Goal: Check status: Check status

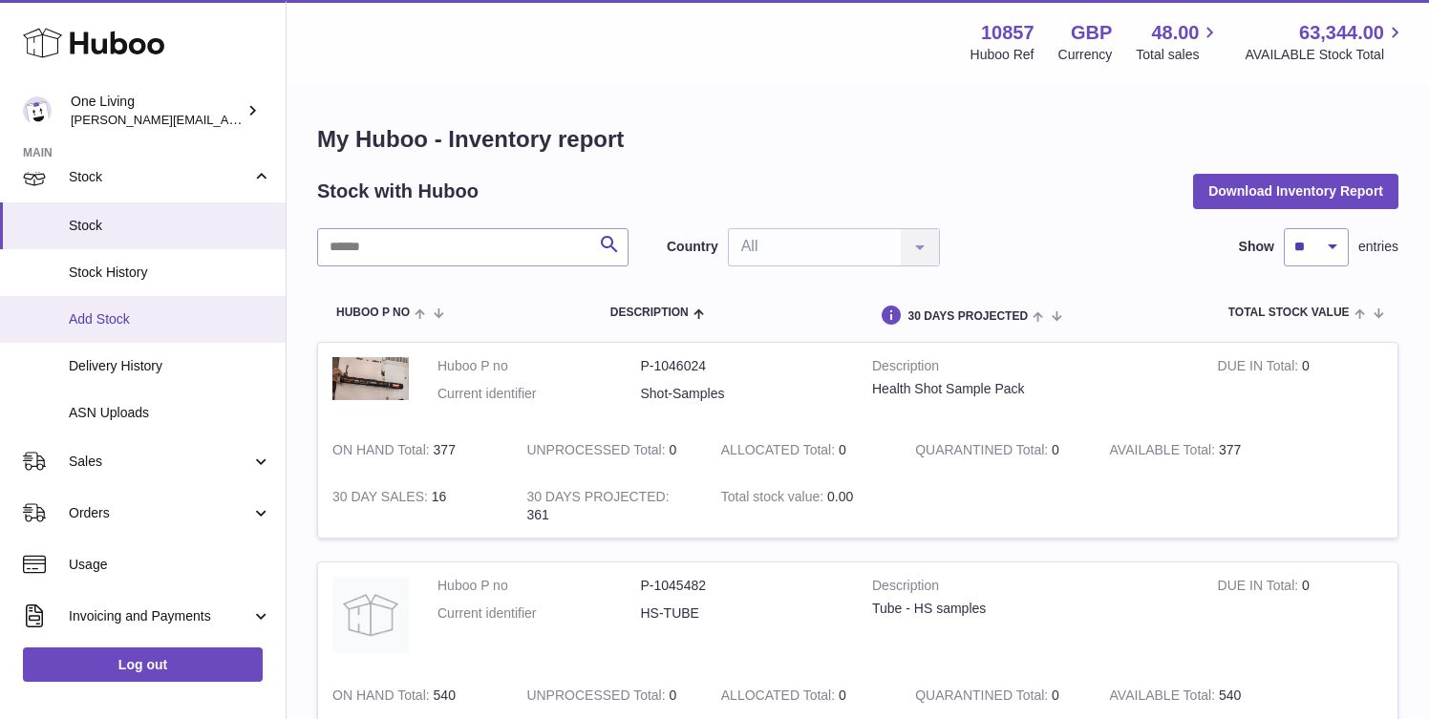
scroll to position [126, 0]
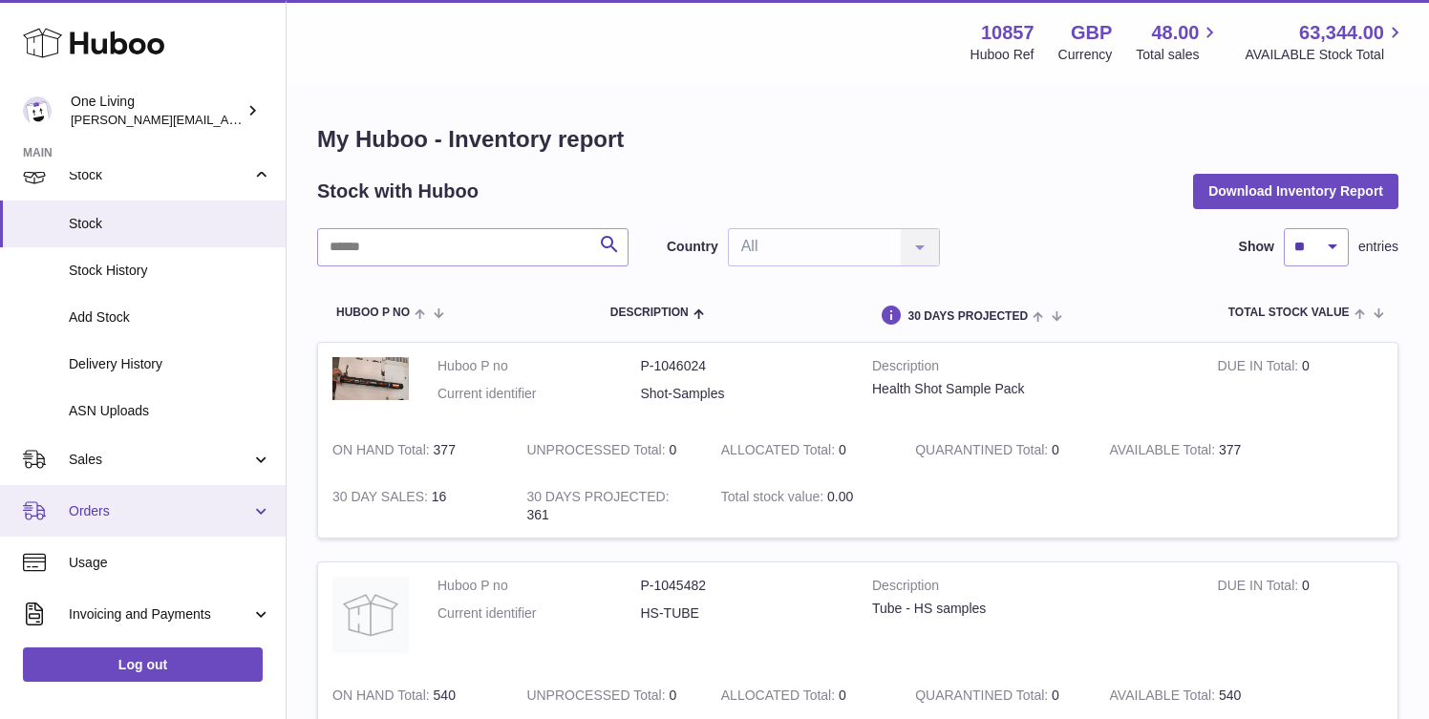
click at [143, 511] on span "Orders" at bounding box center [160, 511] width 182 height 18
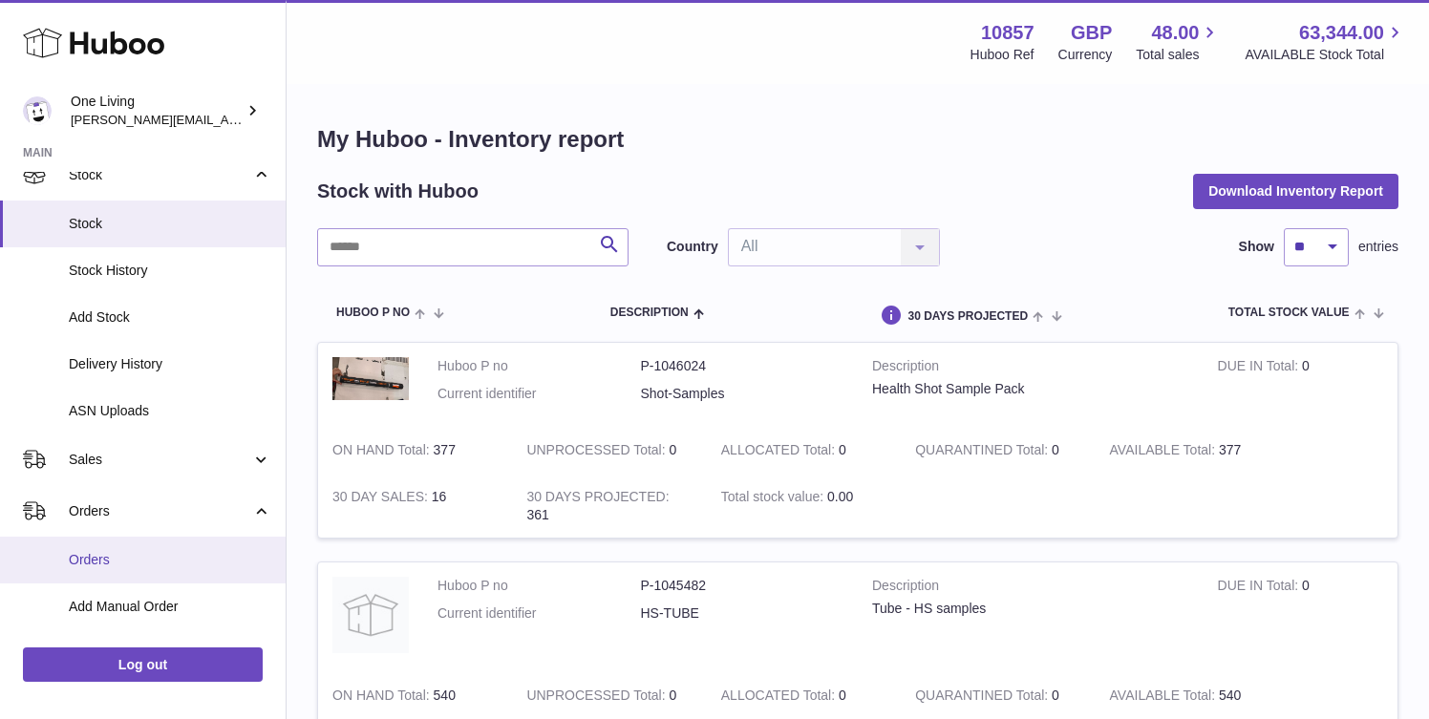
click at [136, 559] on span "Orders" at bounding box center [170, 560] width 202 height 18
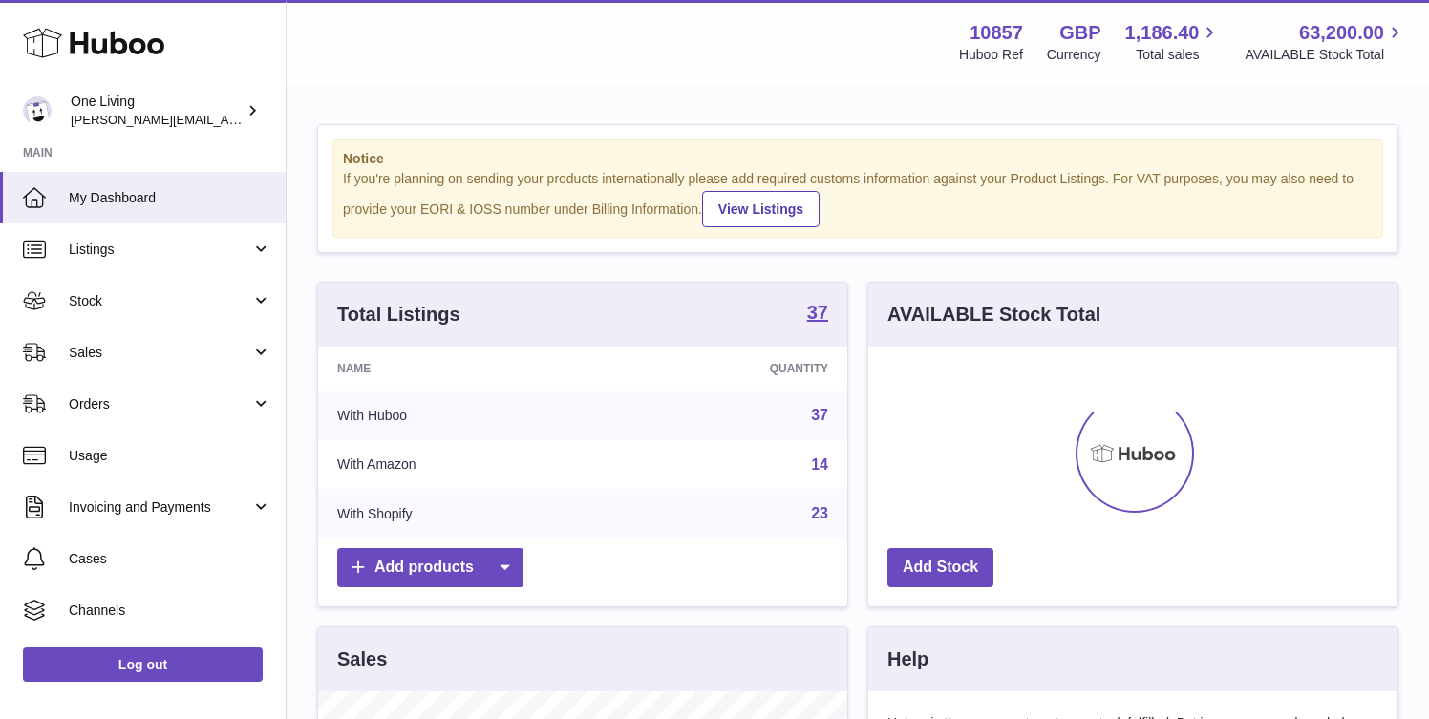
scroll to position [298, 529]
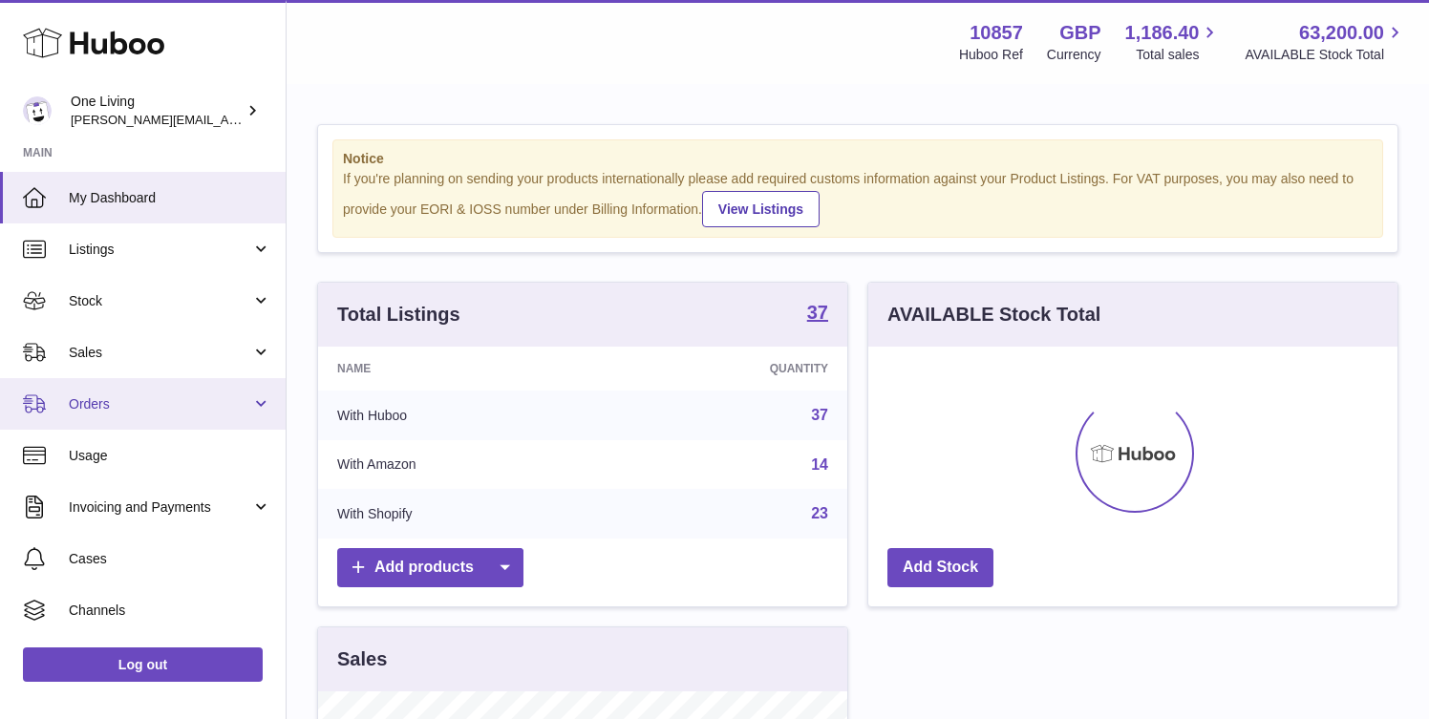
click at [234, 404] on span "Orders" at bounding box center [160, 404] width 182 height 18
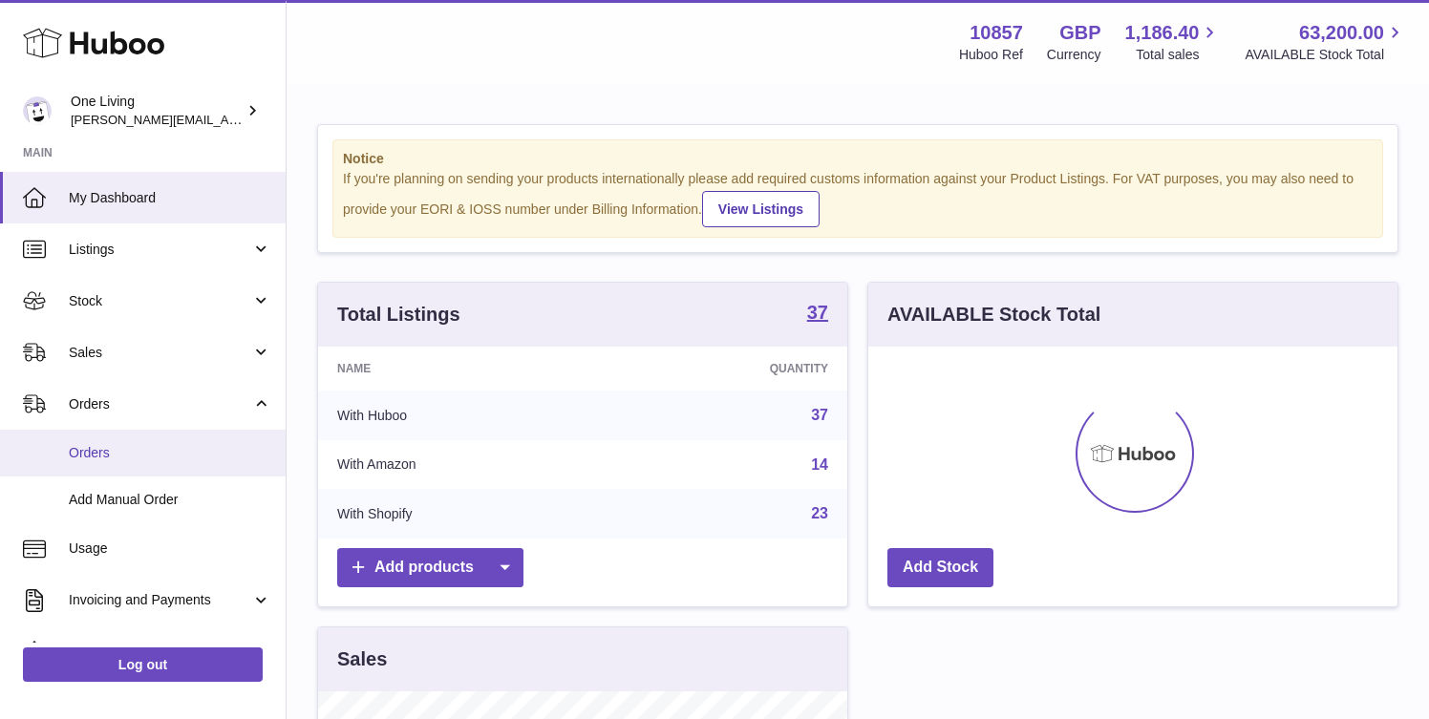
click at [184, 464] on link "Orders" at bounding box center [143, 453] width 286 height 47
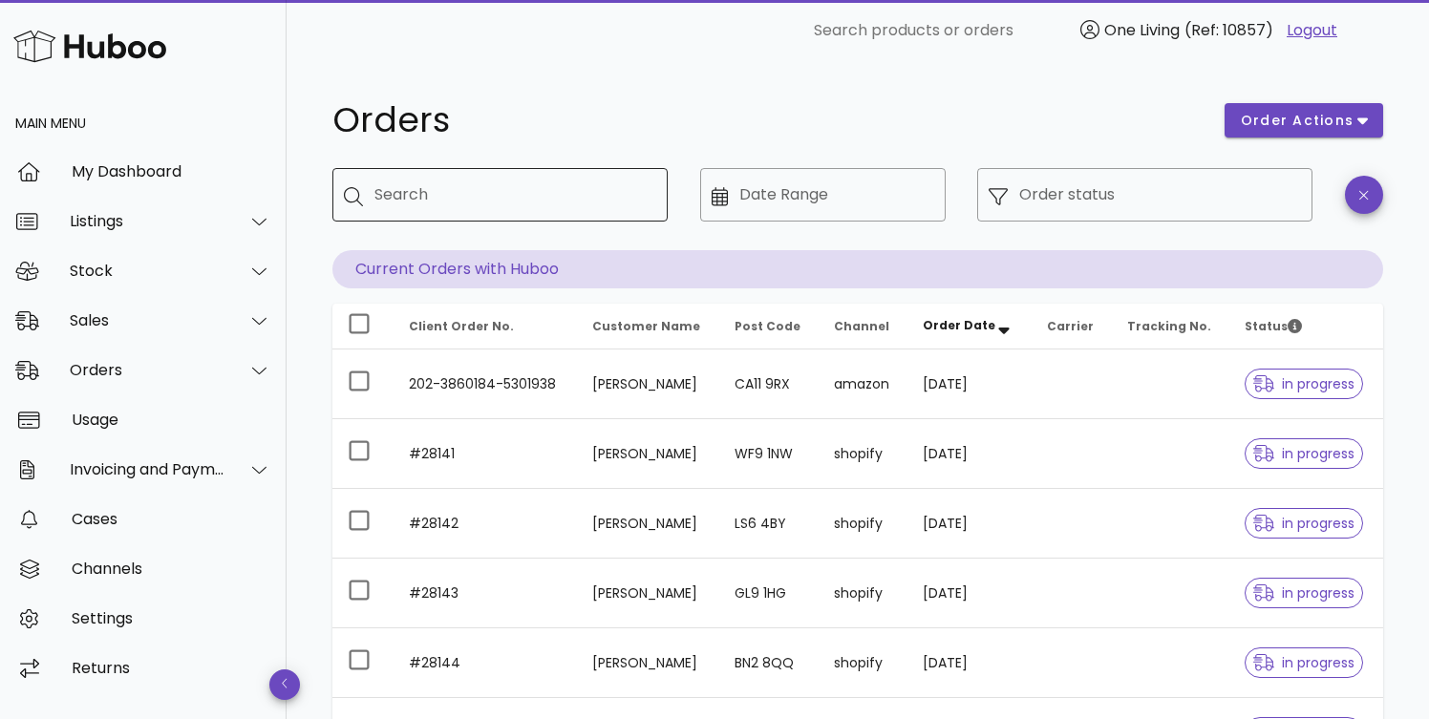
click at [480, 202] on input "Search" at bounding box center [513, 195] width 278 height 31
type input "**********"
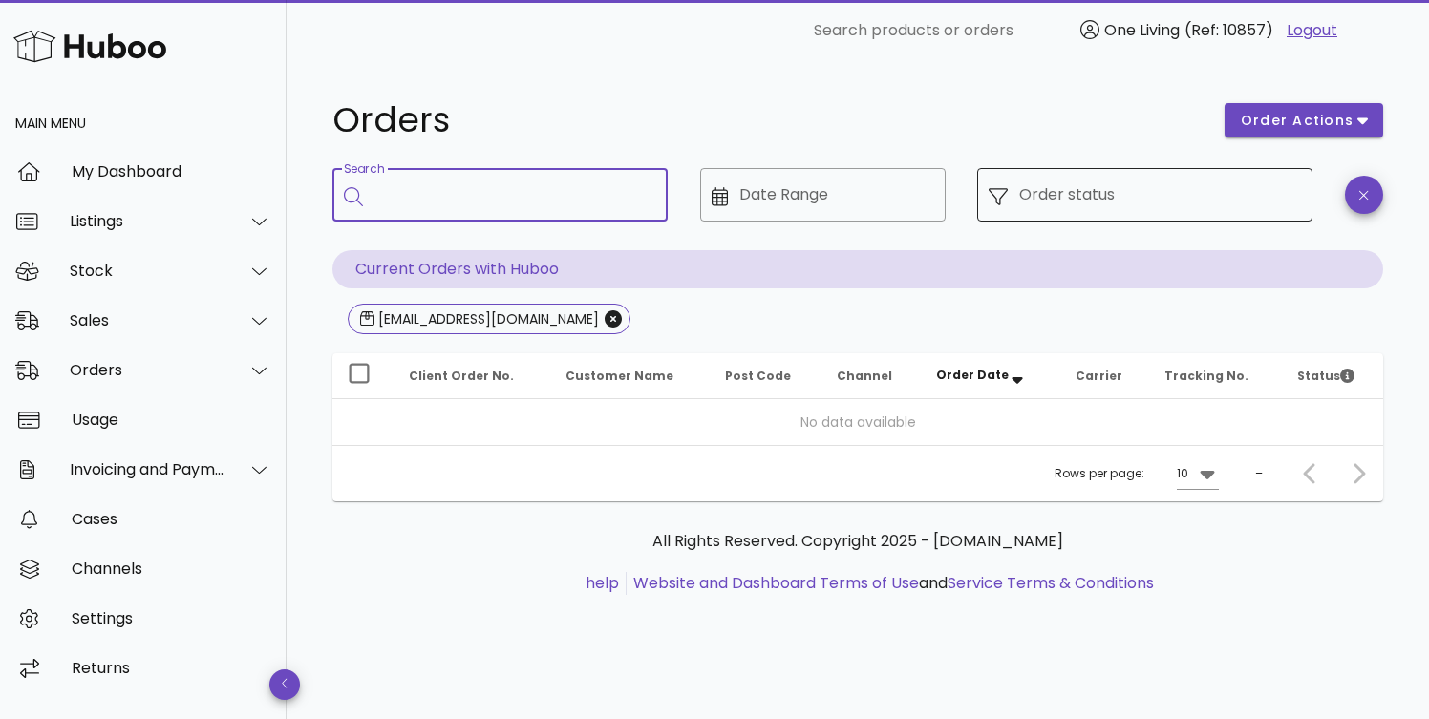
click at [1178, 202] on input "Order status" at bounding box center [1160, 195] width 282 height 31
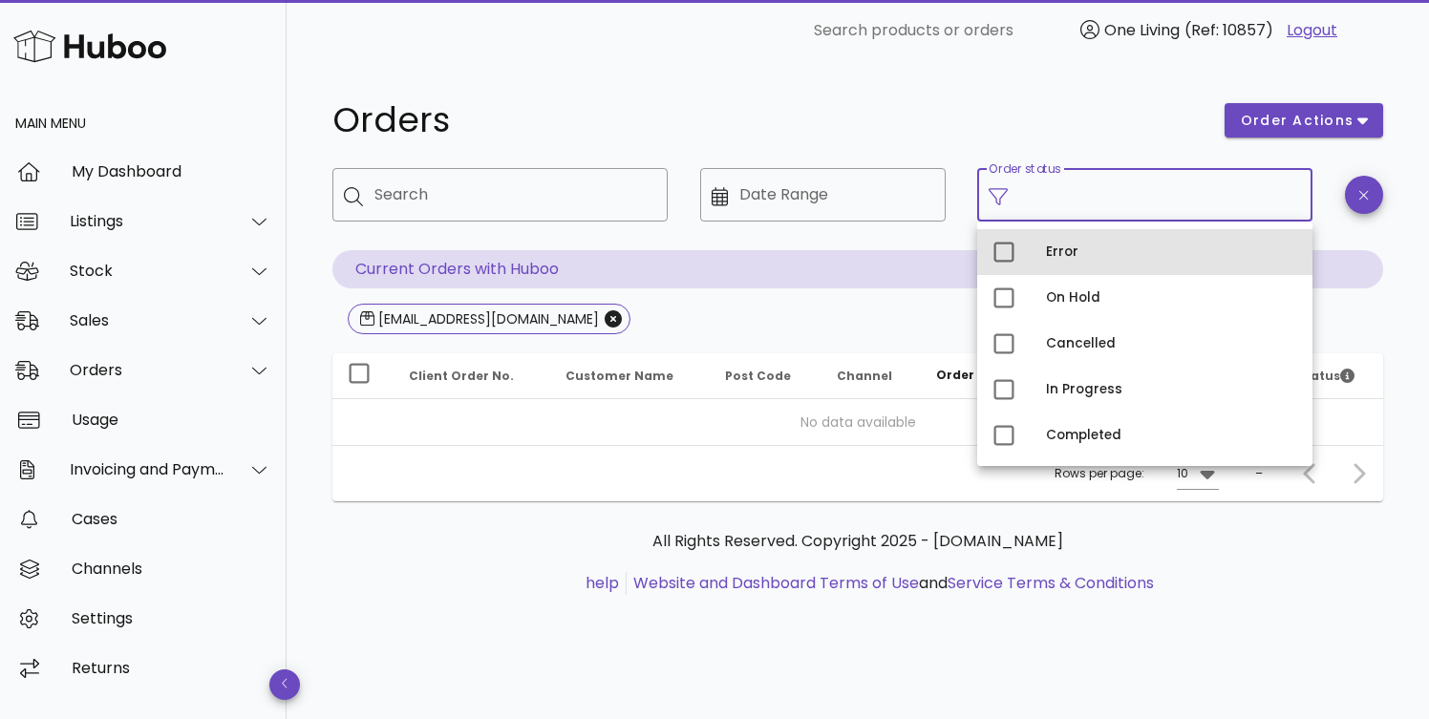
click at [1098, 255] on div "Error" at bounding box center [1171, 252] width 251 height 15
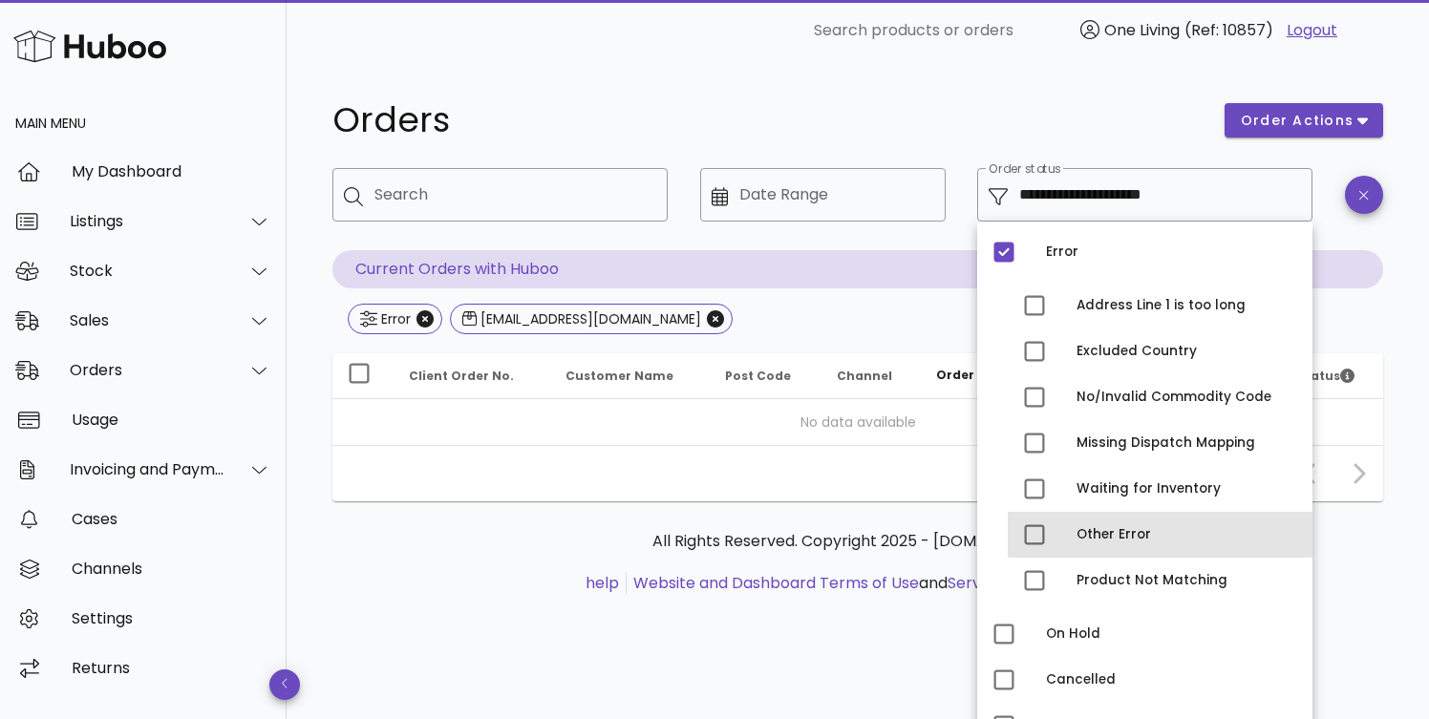
click at [1121, 535] on div "Other Error" at bounding box center [1186, 534] width 221 height 15
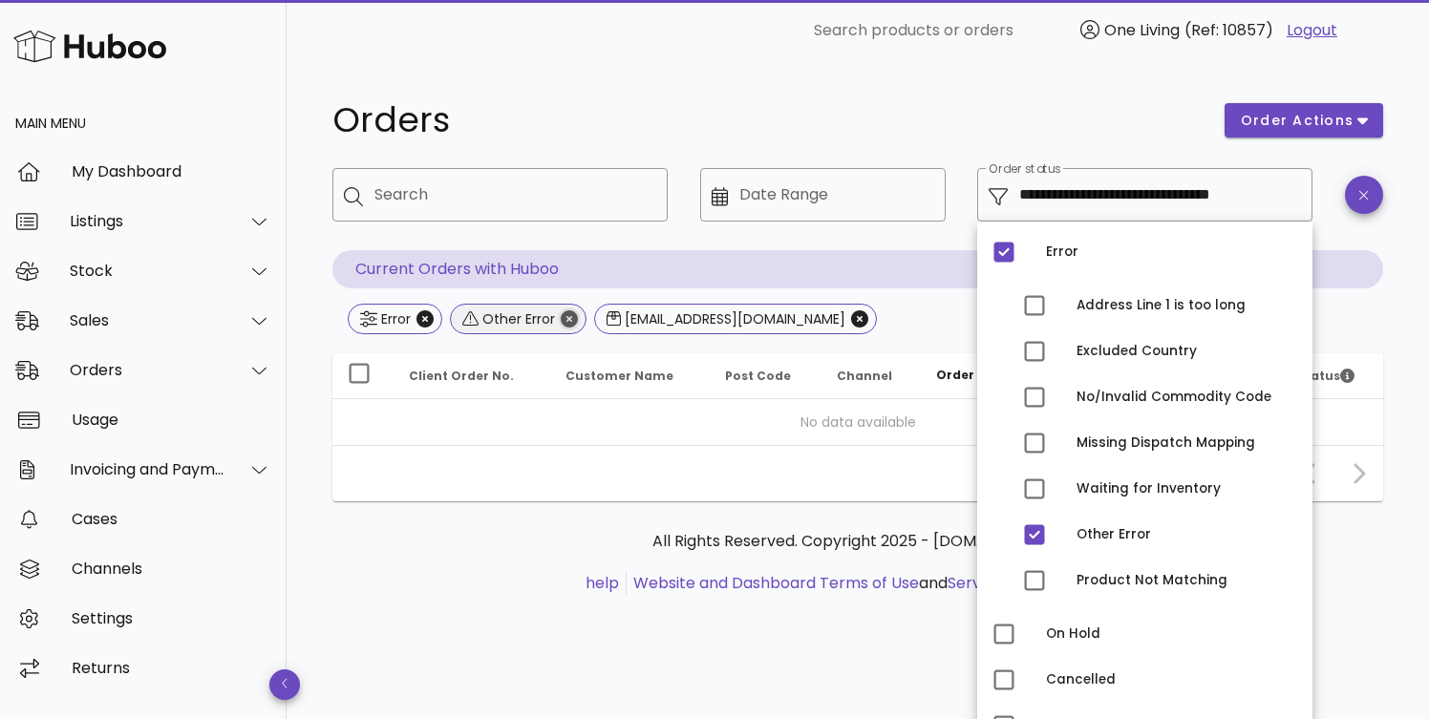
click at [569, 316] on icon "Close" at bounding box center [569, 318] width 17 height 17
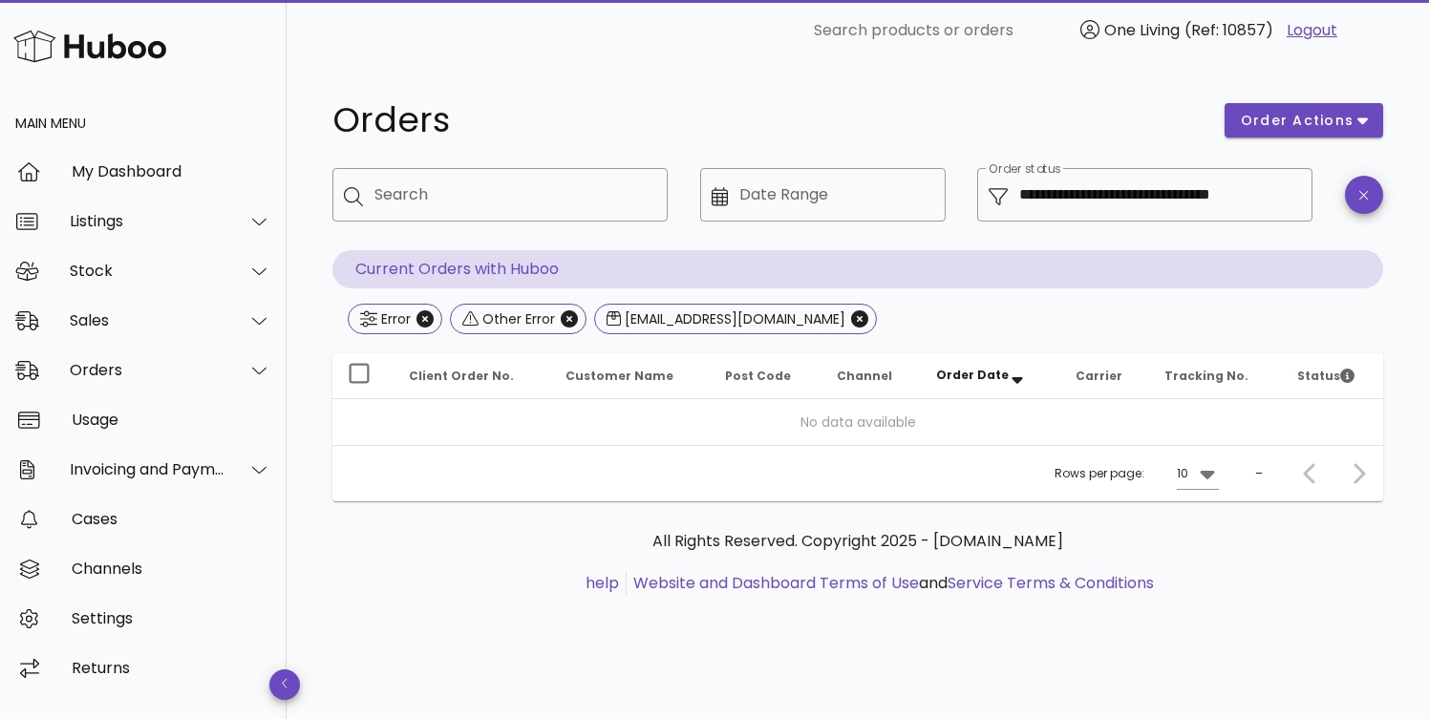
type input "**********"
click at [427, 315] on icon "Close" at bounding box center [424, 318] width 17 height 17
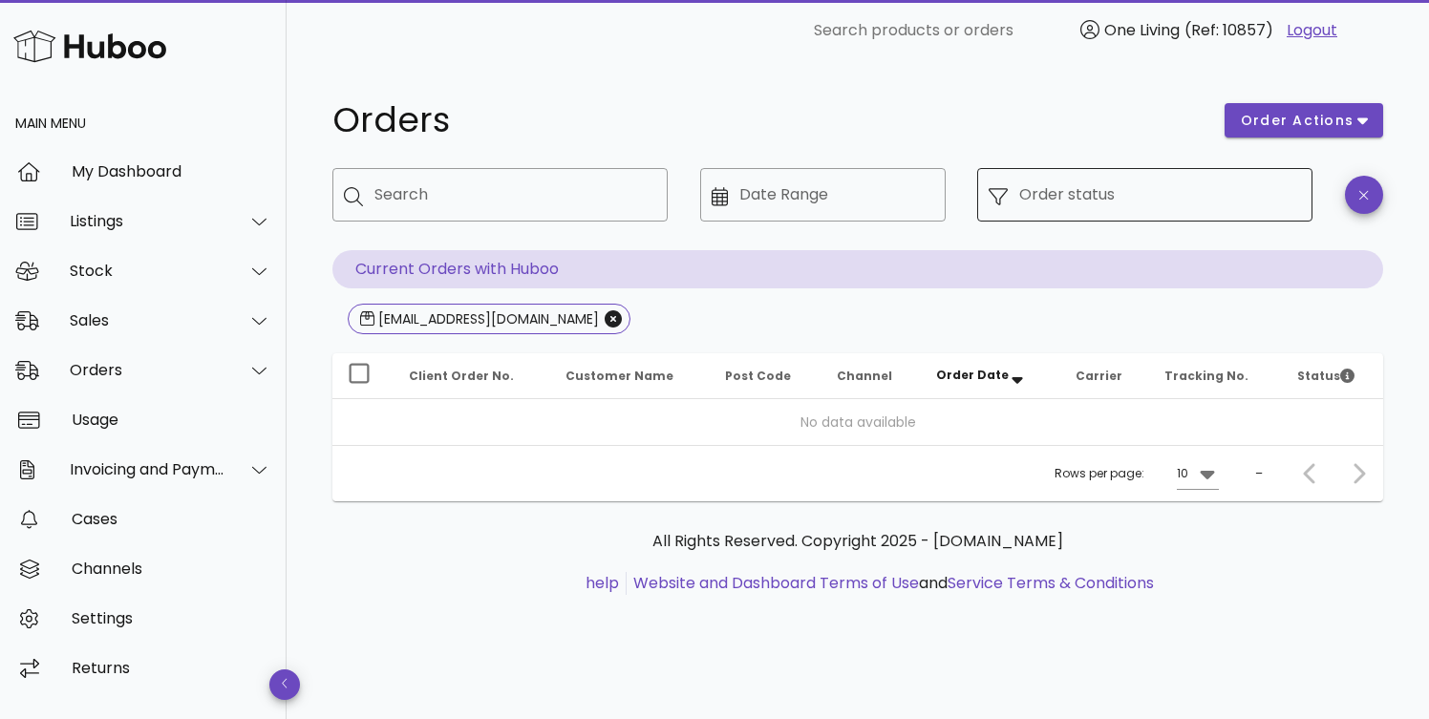
click at [1249, 202] on input "Order status" at bounding box center [1160, 195] width 282 height 31
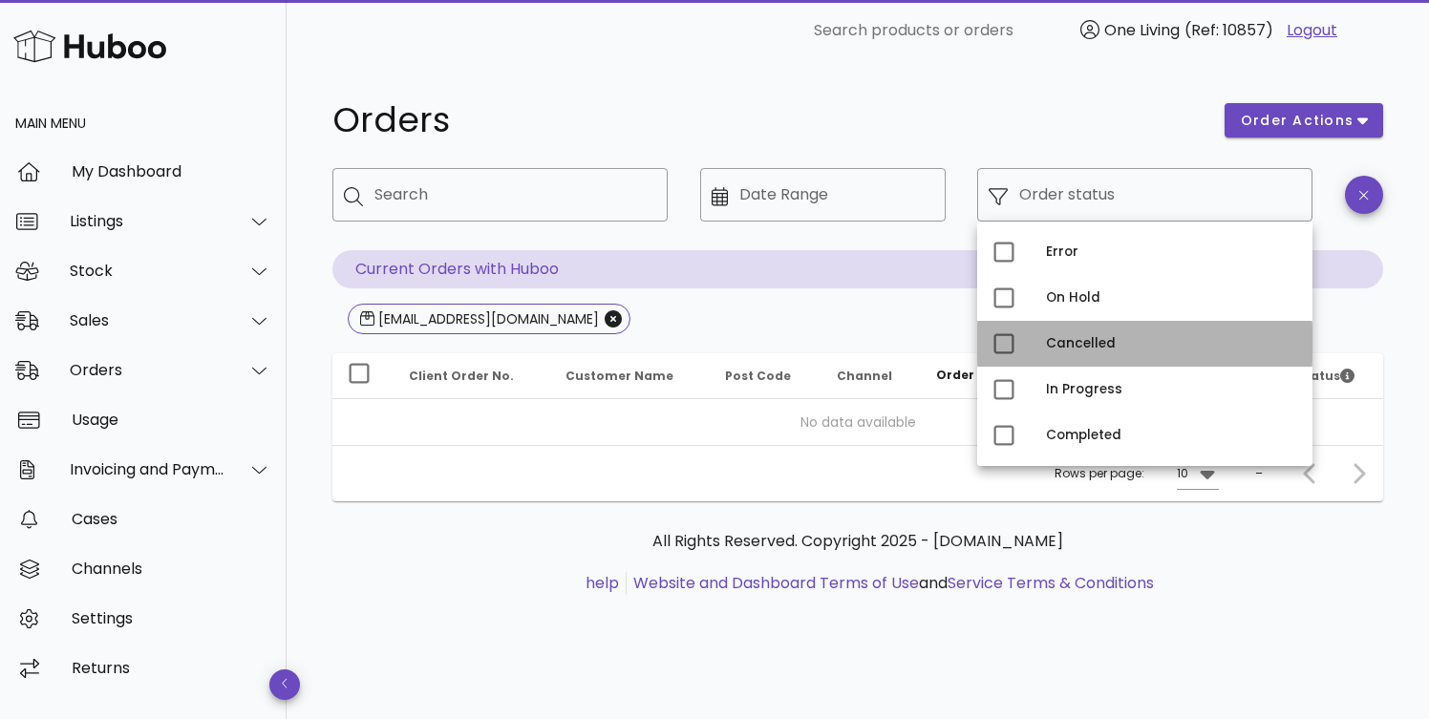
click at [1151, 343] on div "Cancelled" at bounding box center [1171, 343] width 251 height 15
type input "**********"
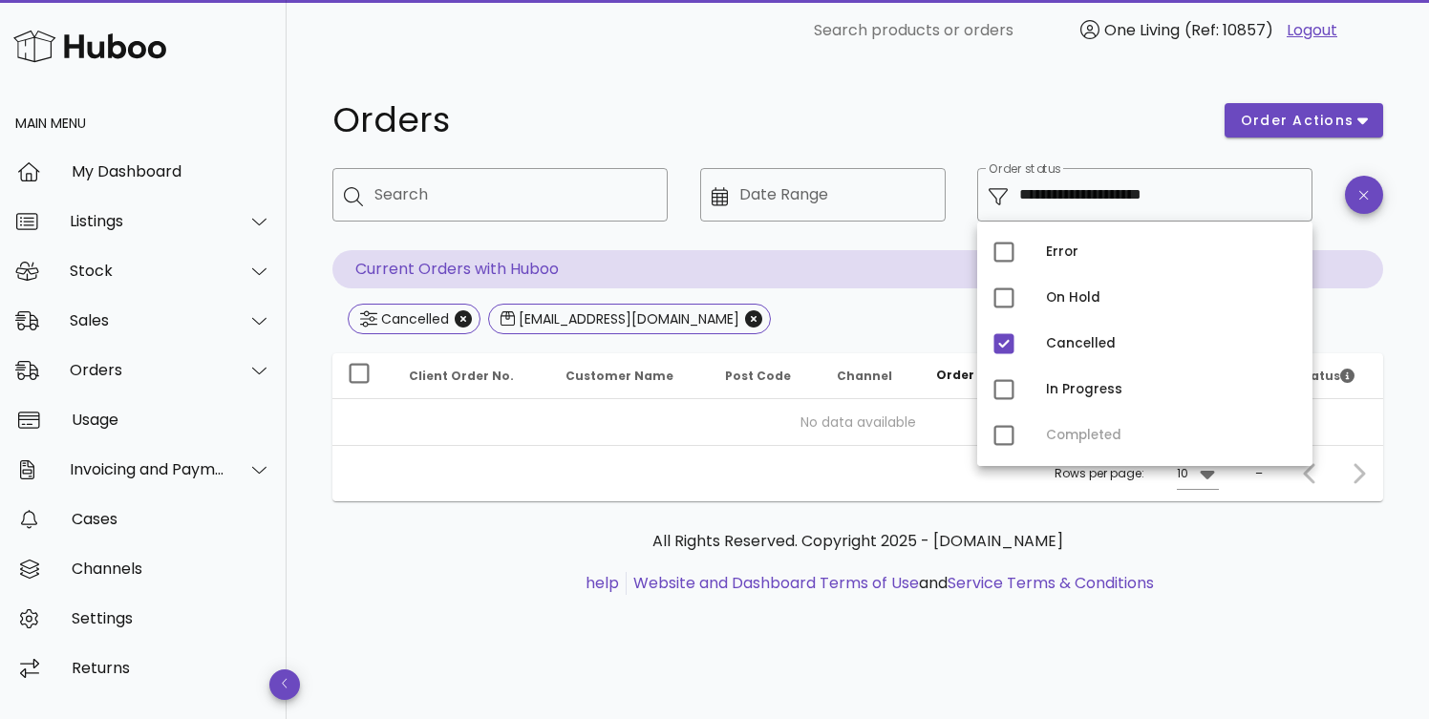
click at [1393, 317] on div "**********" at bounding box center [858, 358] width 1142 height 595
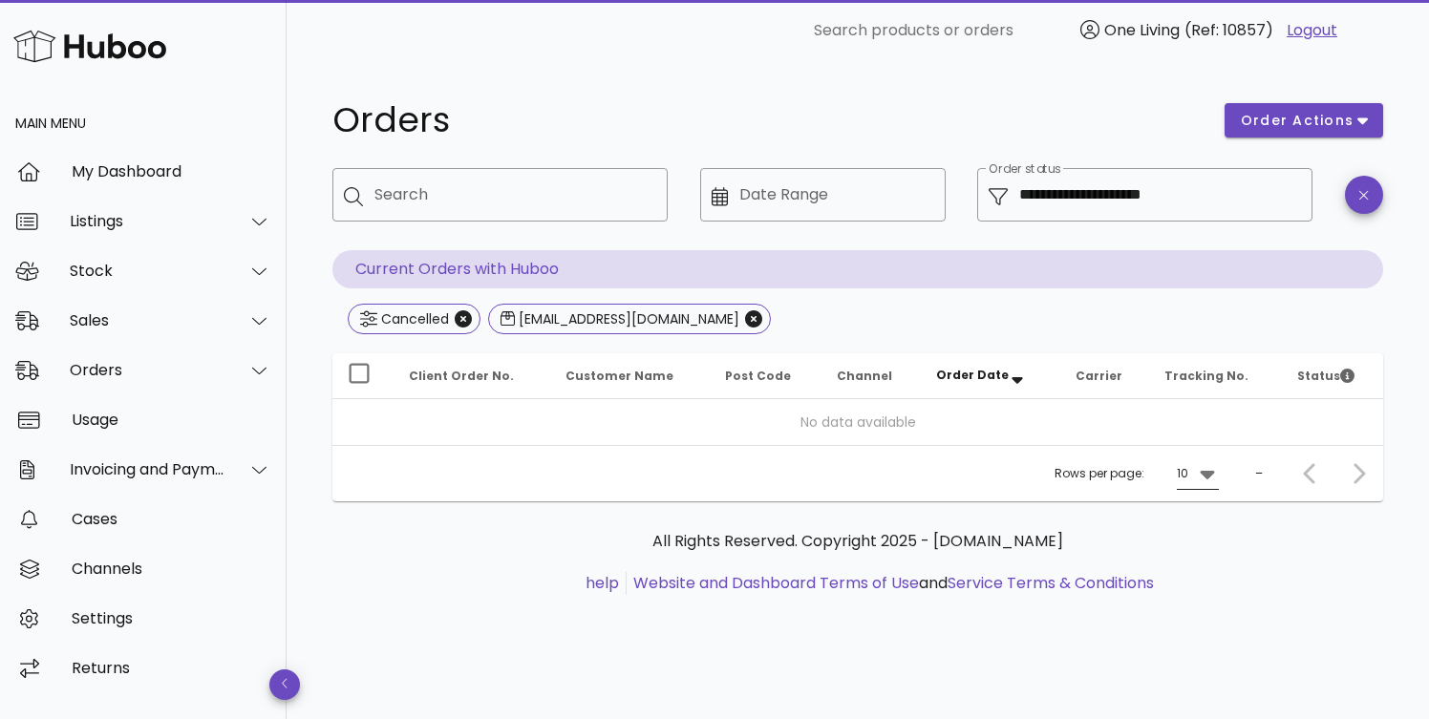
click at [1212, 476] on icon at bounding box center [1207, 473] width 23 height 23
click at [461, 317] on icon "Close" at bounding box center [463, 318] width 17 height 17
click at [773, 193] on input "Date Range" at bounding box center [836, 195] width 195 height 31
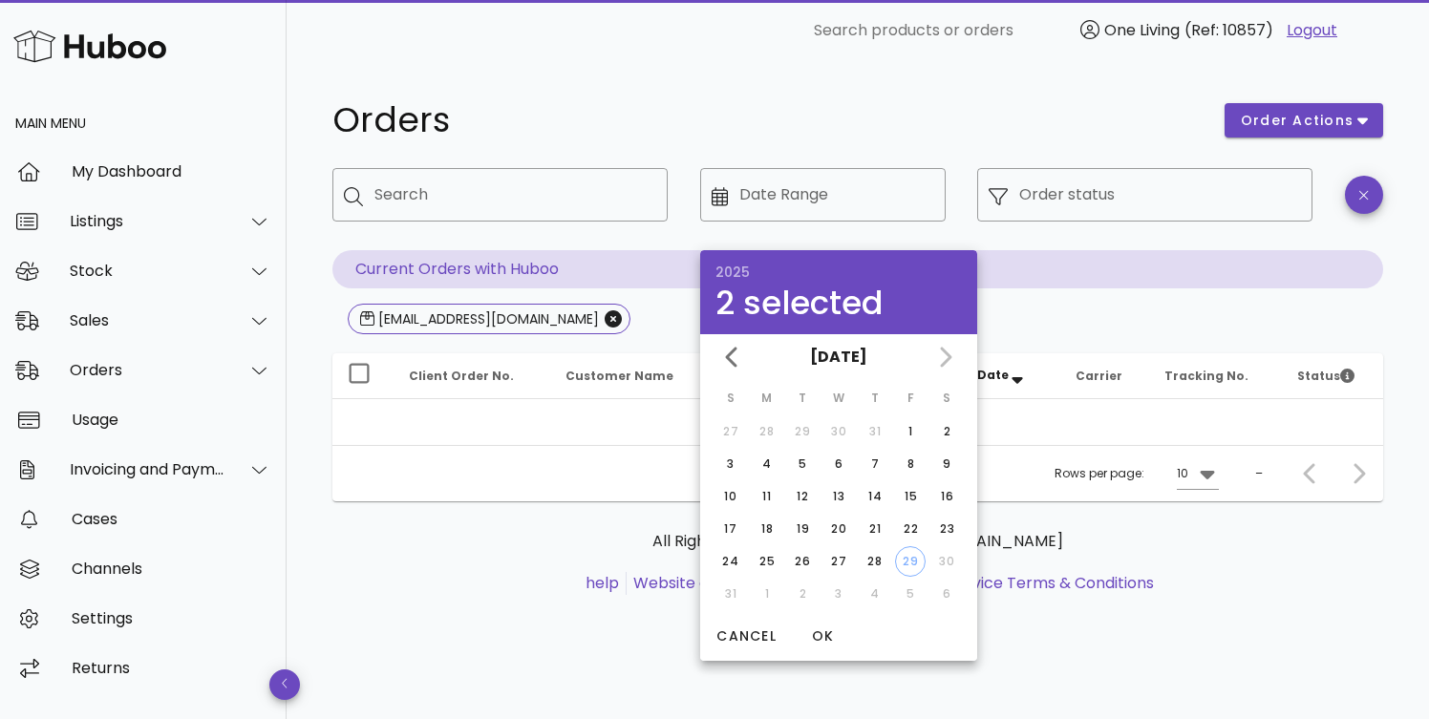
click at [992, 100] on div "Orders" at bounding box center [767, 120] width 892 height 57
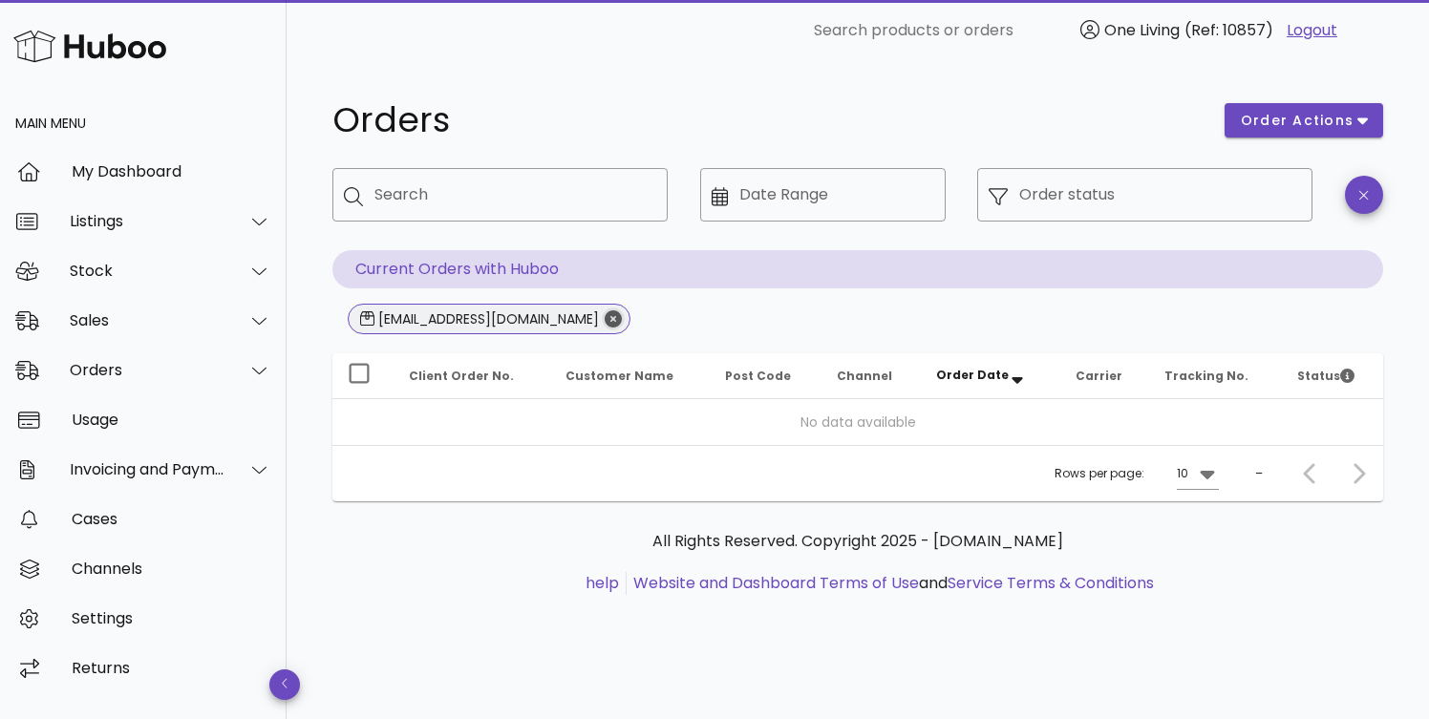
click at [605, 311] on icon "Close" at bounding box center [613, 318] width 17 height 17
